Goal: Task Accomplishment & Management: Use online tool/utility

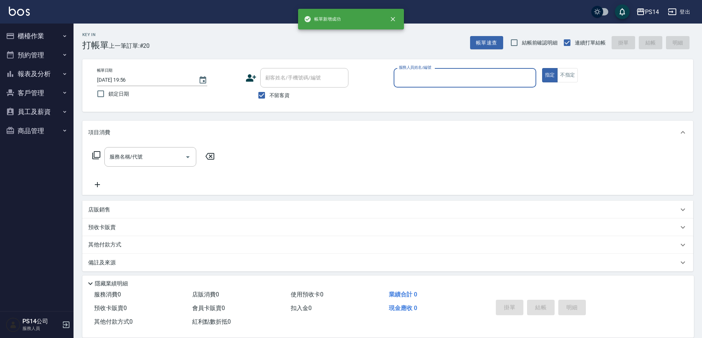
click at [39, 31] on button "櫃檯作業" at bounding box center [37, 35] width 68 height 19
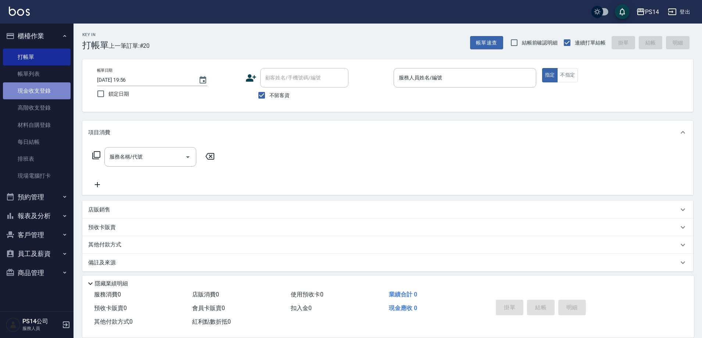
click at [29, 83] on link "現金收支登錄" at bounding box center [37, 90] width 68 height 17
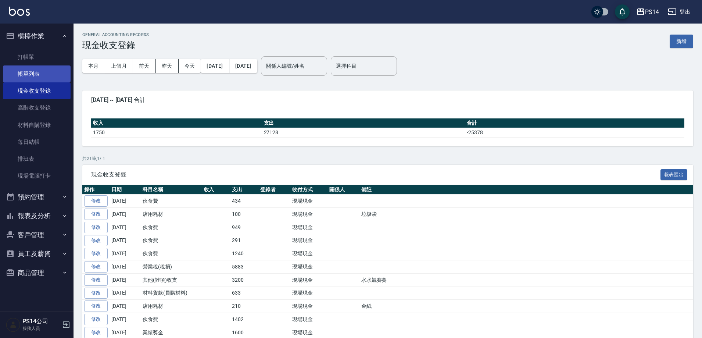
click at [36, 73] on link "帳單列表" at bounding box center [37, 73] width 68 height 17
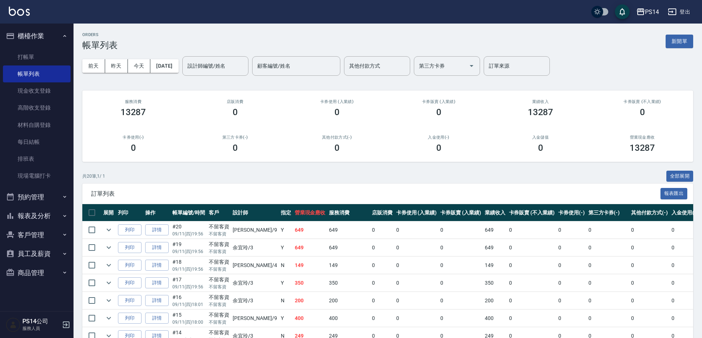
click at [142, 231] on td "列印" at bounding box center [129, 229] width 27 height 17
click at [145, 231] on td "詳情" at bounding box center [156, 229] width 27 height 17
click at [149, 231] on link "詳情" at bounding box center [157, 229] width 24 height 11
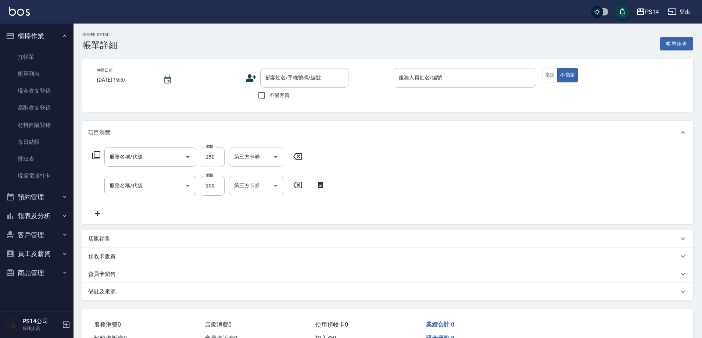
type input "[DATE] 19:56"
checkbox input "true"
type input "[PERSON_NAME]-9"
type input "剪髮(303)"
type input "海鹽399(0399)"
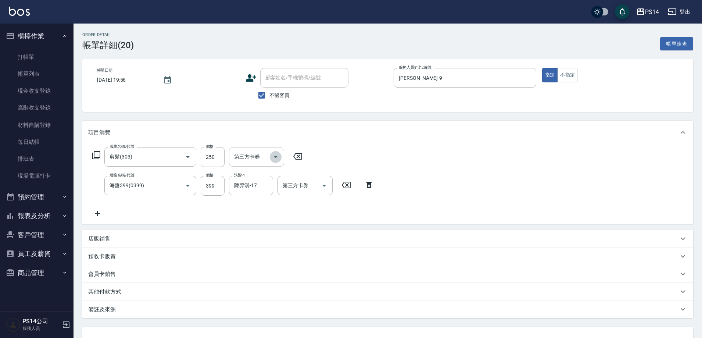
click at [278, 159] on icon "Open" at bounding box center [275, 157] width 9 height 9
click at [261, 208] on span "儲值卡" at bounding box center [256, 212] width 55 height 12
type input "儲值卡"
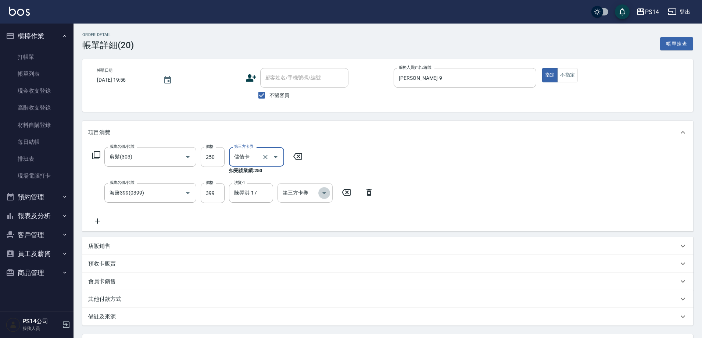
click at [321, 194] on icon "Open" at bounding box center [324, 193] width 9 height 9
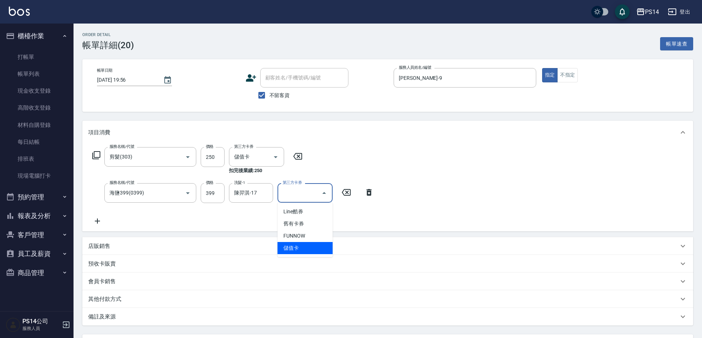
click at [314, 242] on span "儲值卡" at bounding box center [305, 248] width 55 height 12
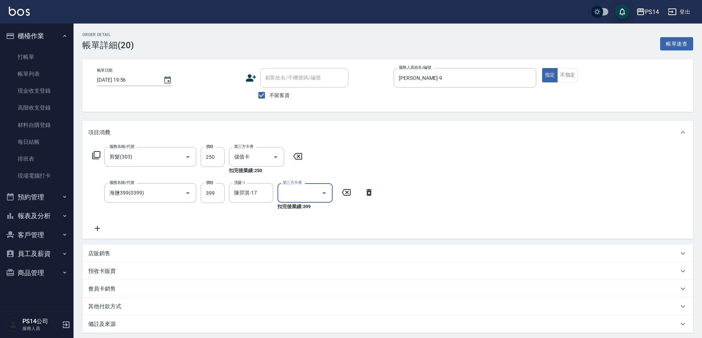
type input "儲值卡"
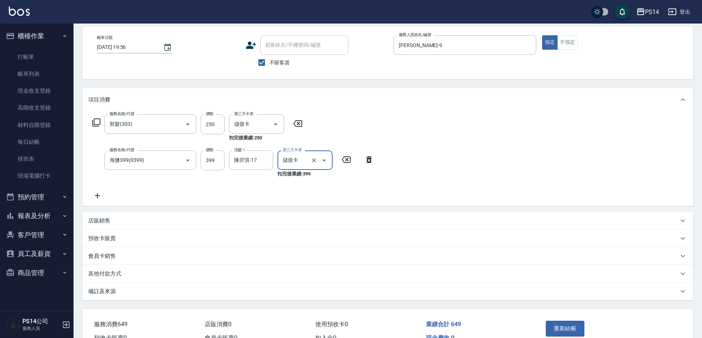
scroll to position [74, 0]
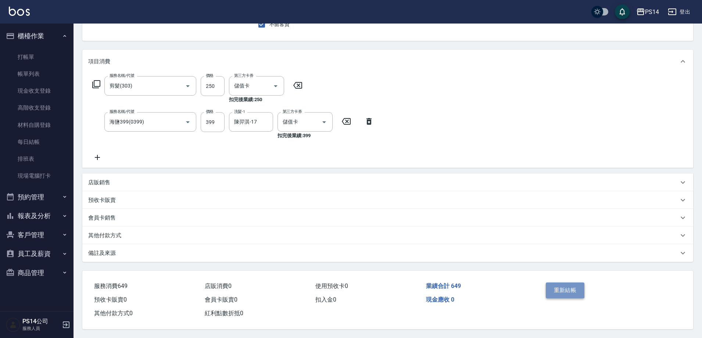
click at [571, 291] on button "重新結帳" at bounding box center [565, 289] width 39 height 15
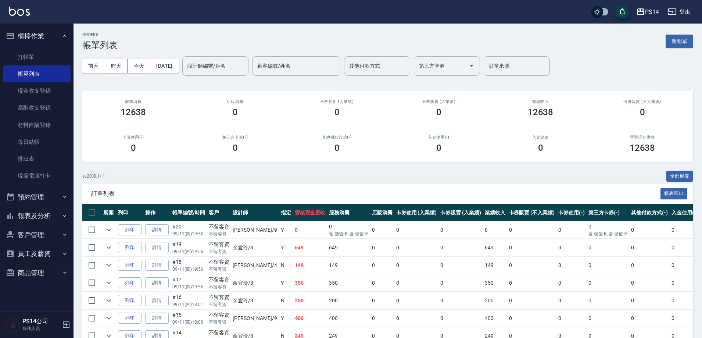
click at [49, 218] on button "報表及分析" at bounding box center [37, 215] width 68 height 19
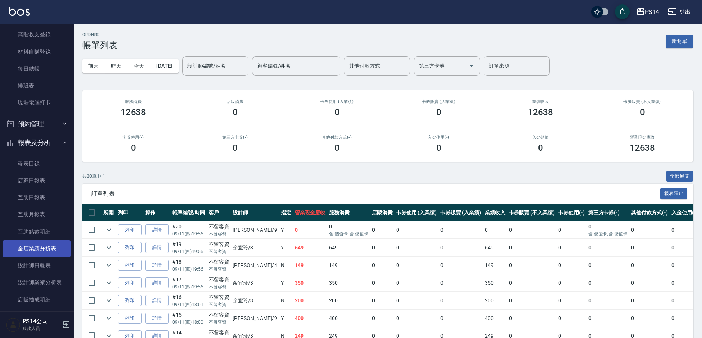
scroll to position [74, 0]
click at [39, 268] on link "設計師日報表" at bounding box center [37, 265] width 68 height 17
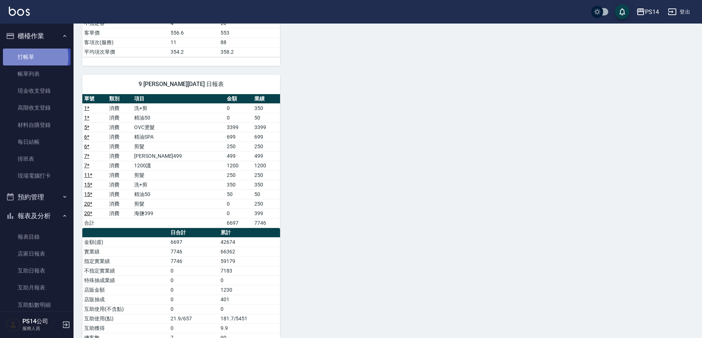
click at [24, 57] on link "打帳單" at bounding box center [37, 57] width 68 height 17
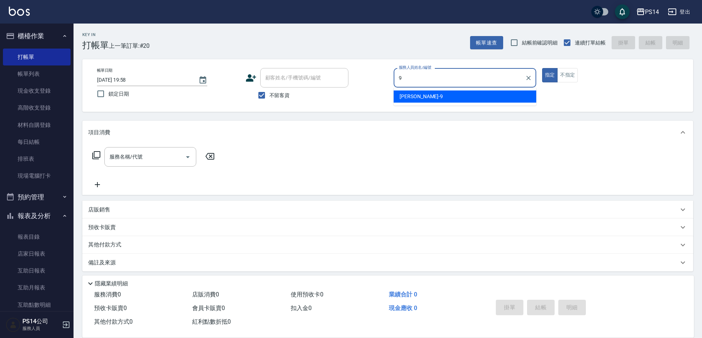
type input "[PERSON_NAME]-9"
type button "true"
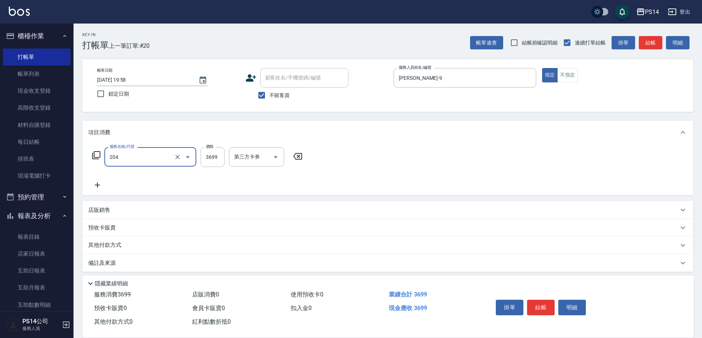
type input "OVC燙髮(204)"
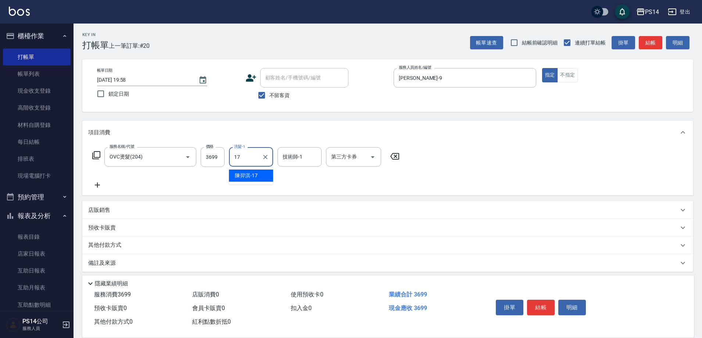
type input "陳羿淇-17"
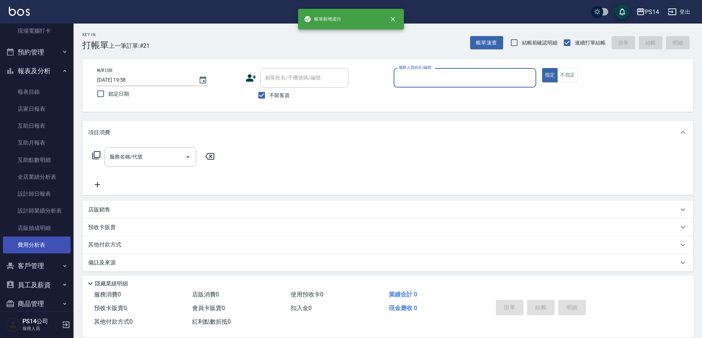
scroll to position [147, 0]
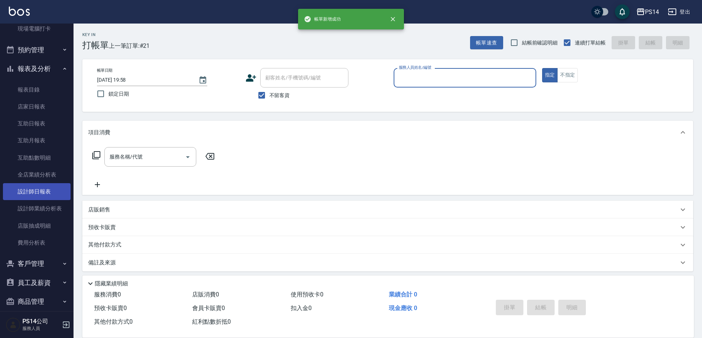
click at [43, 194] on link "設計師日報表" at bounding box center [37, 191] width 68 height 17
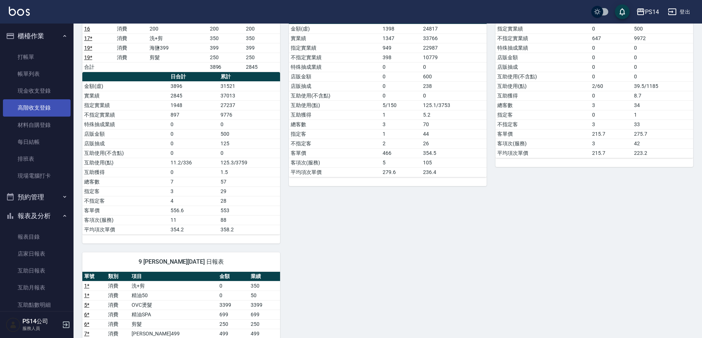
scroll to position [74, 0]
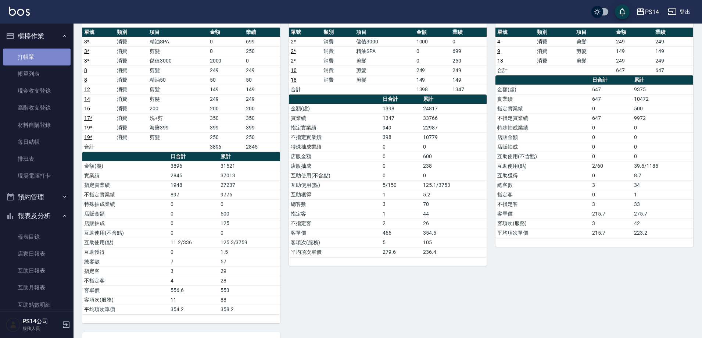
click at [40, 57] on link "打帳單" at bounding box center [37, 57] width 68 height 17
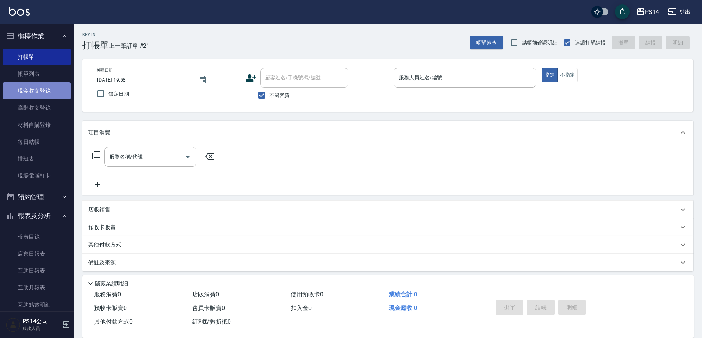
click at [48, 97] on link "現金收支登錄" at bounding box center [37, 90] width 68 height 17
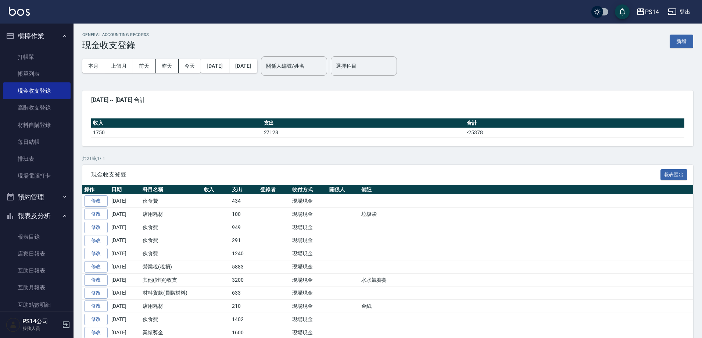
drag, startPoint x: 686, startPoint y: 43, endPoint x: 505, endPoint y: 44, distance: 181.3
click at [686, 44] on button "新增" at bounding box center [682, 42] width 24 height 14
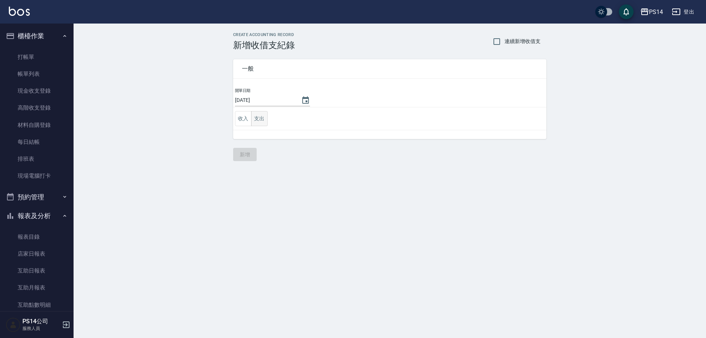
click at [263, 122] on button "支出" at bounding box center [259, 118] width 17 height 15
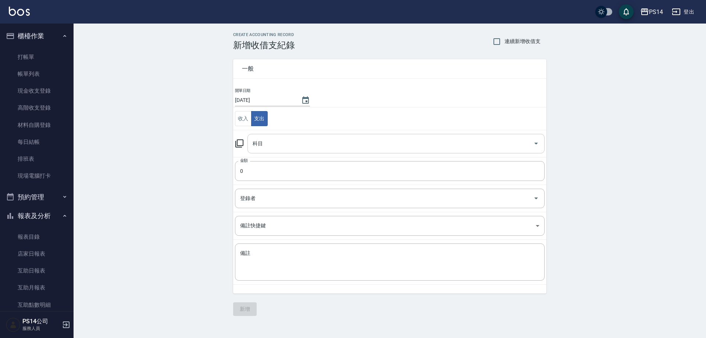
click at [277, 136] on div "科目" at bounding box center [395, 143] width 297 height 19
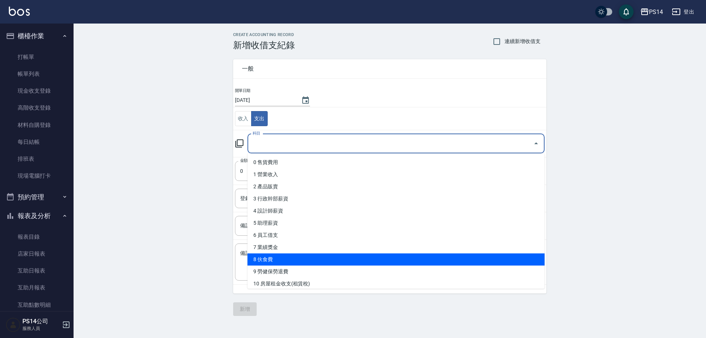
click at [278, 255] on li "8 伙食費" at bounding box center [395, 259] width 297 height 12
type input "8 伙食費"
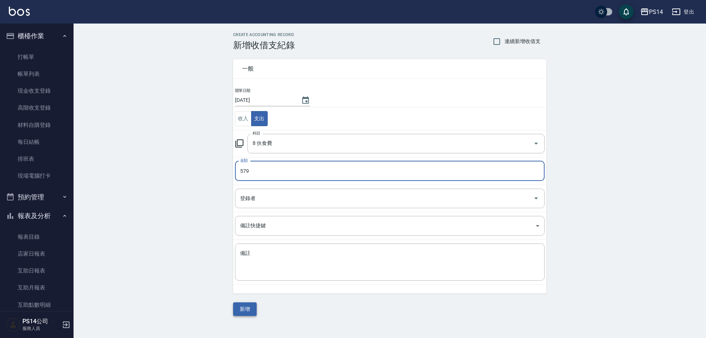
type input "579"
click at [252, 313] on button "新增" at bounding box center [245, 309] width 24 height 14
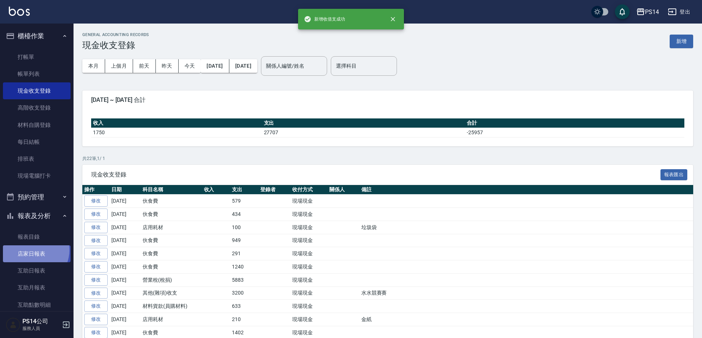
click at [33, 250] on link "店家日報表" at bounding box center [37, 253] width 68 height 17
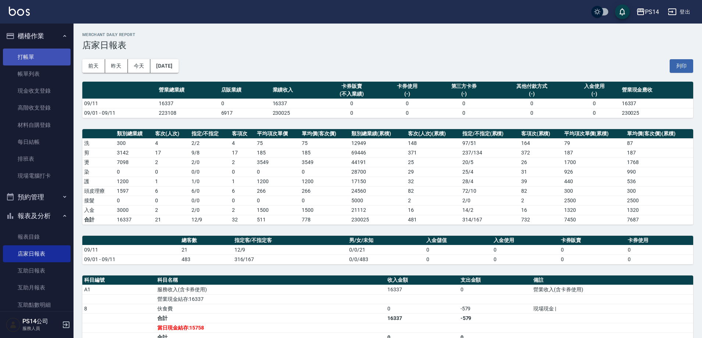
click at [48, 60] on link "打帳單" at bounding box center [37, 57] width 68 height 17
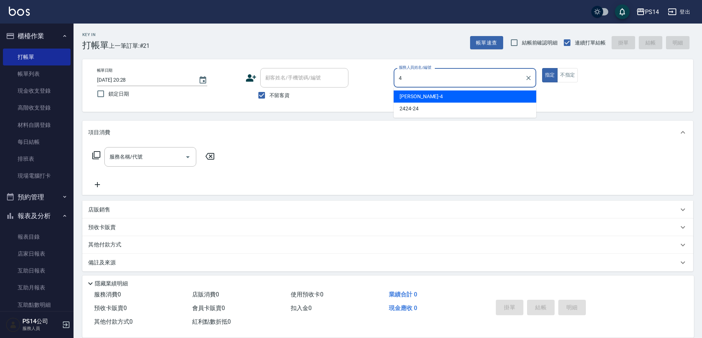
type input "[PERSON_NAME]-4"
type button "true"
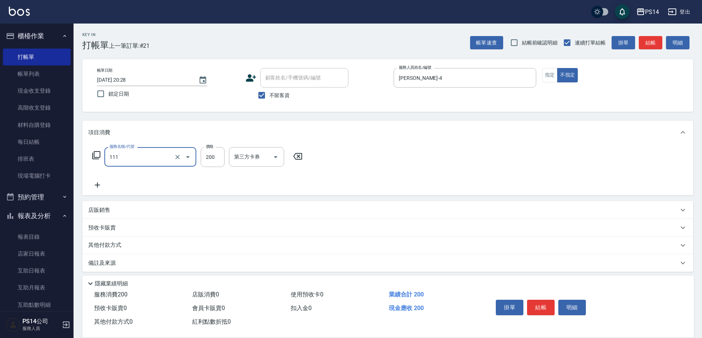
type input "200(111)"
type input "[PERSON_NAME]-11"
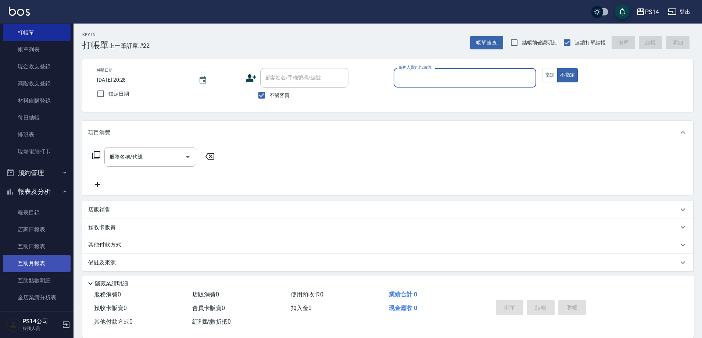
scroll to position [37, 0]
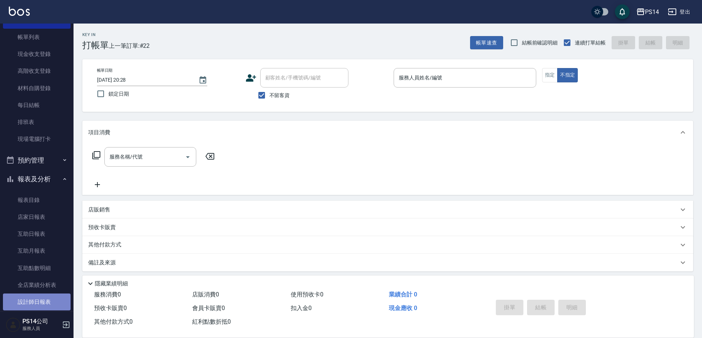
click at [42, 298] on link "設計師日報表" at bounding box center [37, 301] width 68 height 17
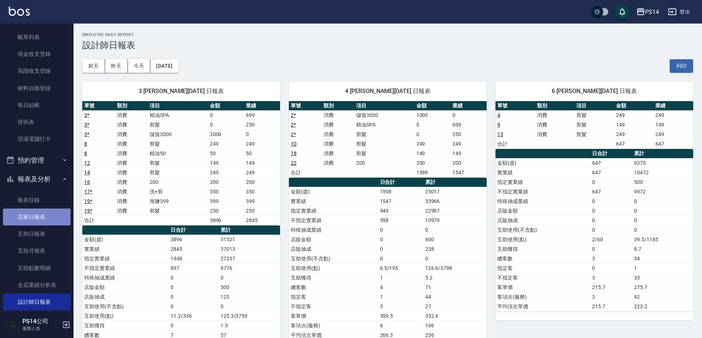
click at [43, 215] on link "店家日報表" at bounding box center [37, 216] width 68 height 17
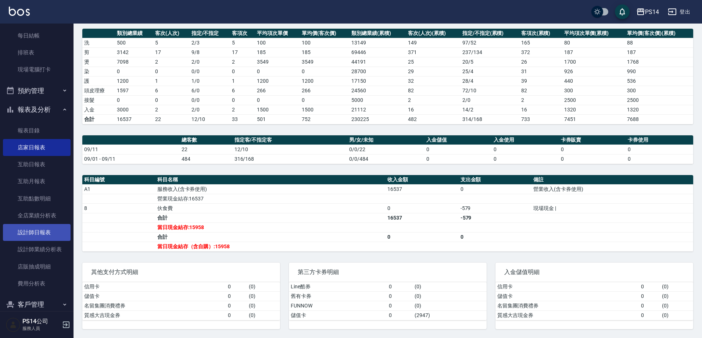
scroll to position [110, 0]
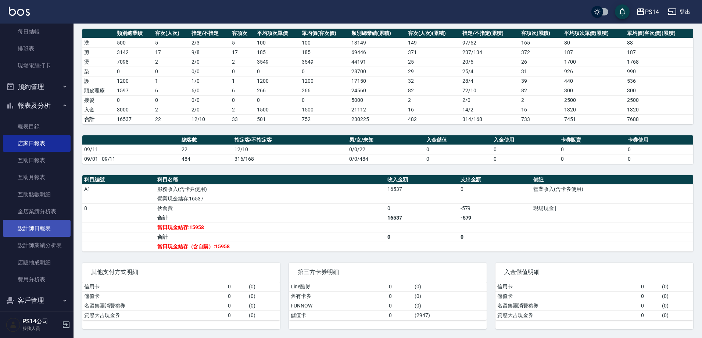
click at [26, 227] on link "設計師日報表" at bounding box center [37, 228] width 68 height 17
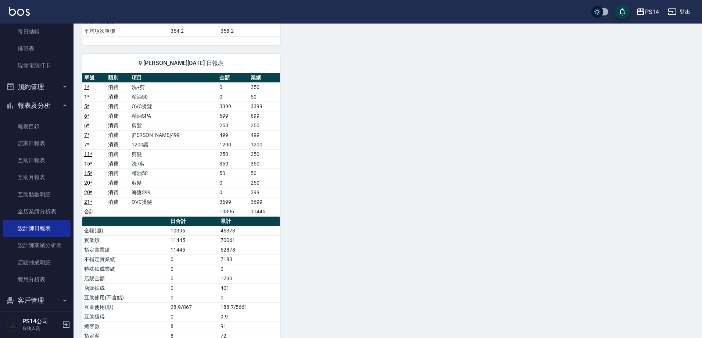
scroll to position [352, 0]
click at [35, 156] on link "互助日報表" at bounding box center [37, 160] width 68 height 17
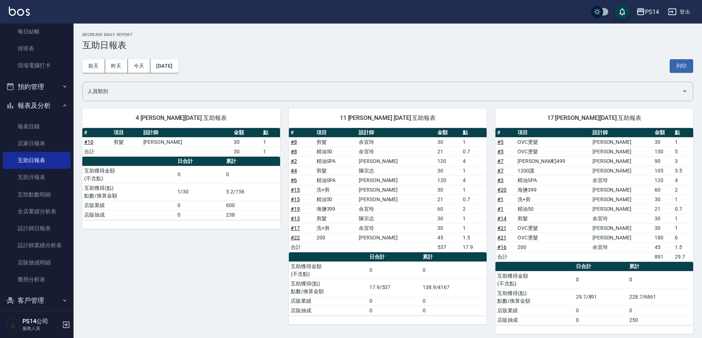
scroll to position [5, 0]
